Goal: Find contact information: Find contact information

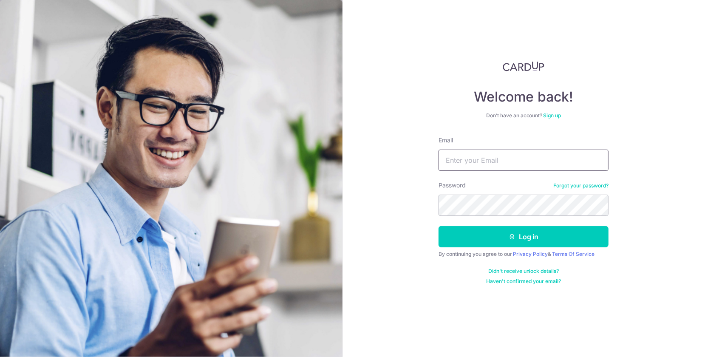
click at [489, 163] on input "Email" at bounding box center [523, 160] width 170 height 21
type input "[EMAIL_ADDRESS][DOMAIN_NAME]"
click at [438, 226] on button "Log in" at bounding box center [523, 236] width 170 height 21
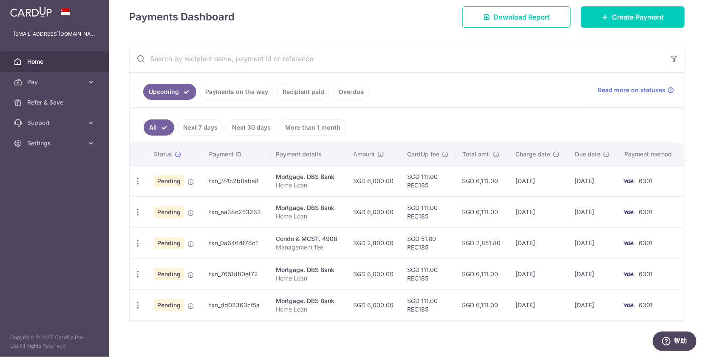
scroll to position [121, 0]
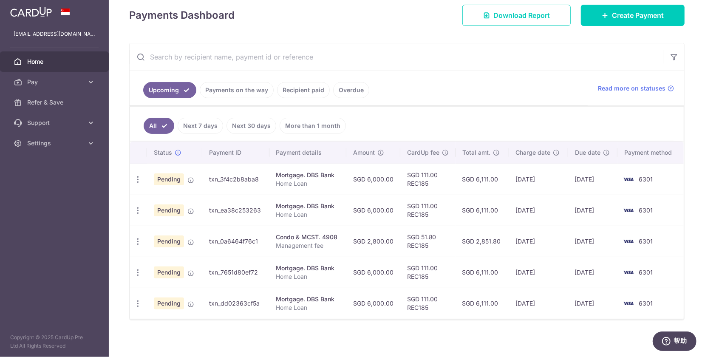
click at [359, 91] on link "Overdue" at bounding box center [351, 90] width 36 height 16
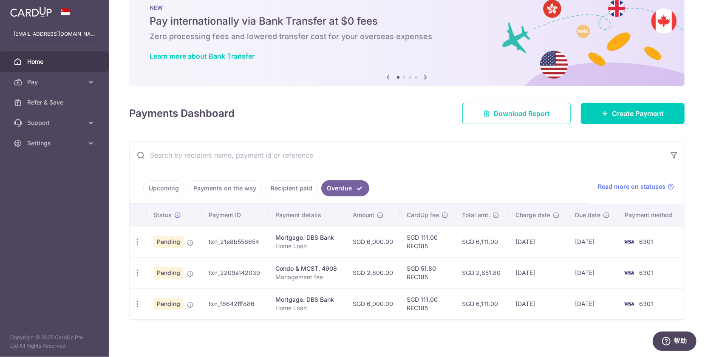
scroll to position [24, 0]
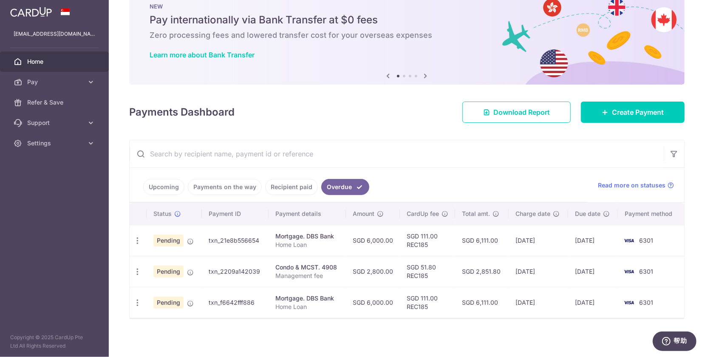
click at [156, 182] on link "Upcoming" at bounding box center [163, 187] width 41 height 16
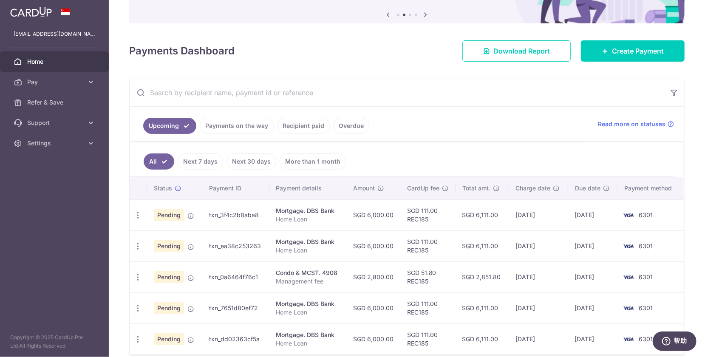
scroll to position [0, 0]
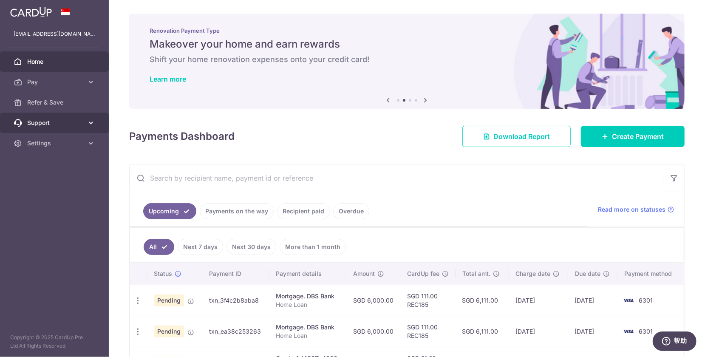
click at [47, 125] on span "Support" at bounding box center [55, 123] width 56 height 8
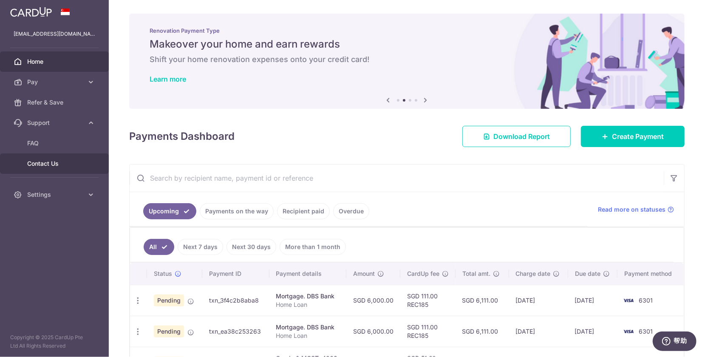
click at [55, 164] on span "Contact Us" at bounding box center [55, 163] width 56 height 8
